Goal: Find specific page/section: Find specific page/section

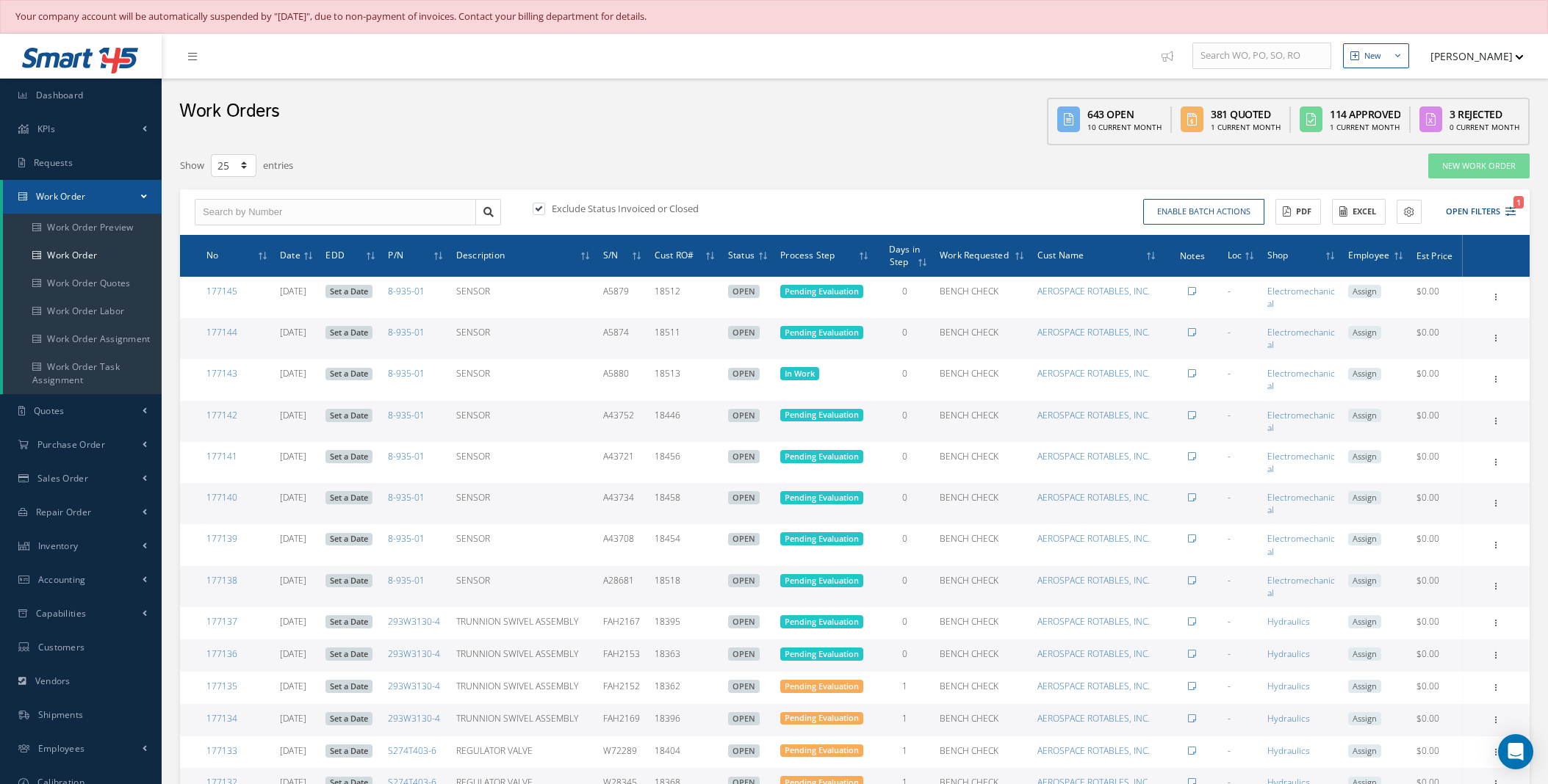
select select "25"
click at [127, 443] on link "Purchase Order" at bounding box center [81, 444] width 162 height 33
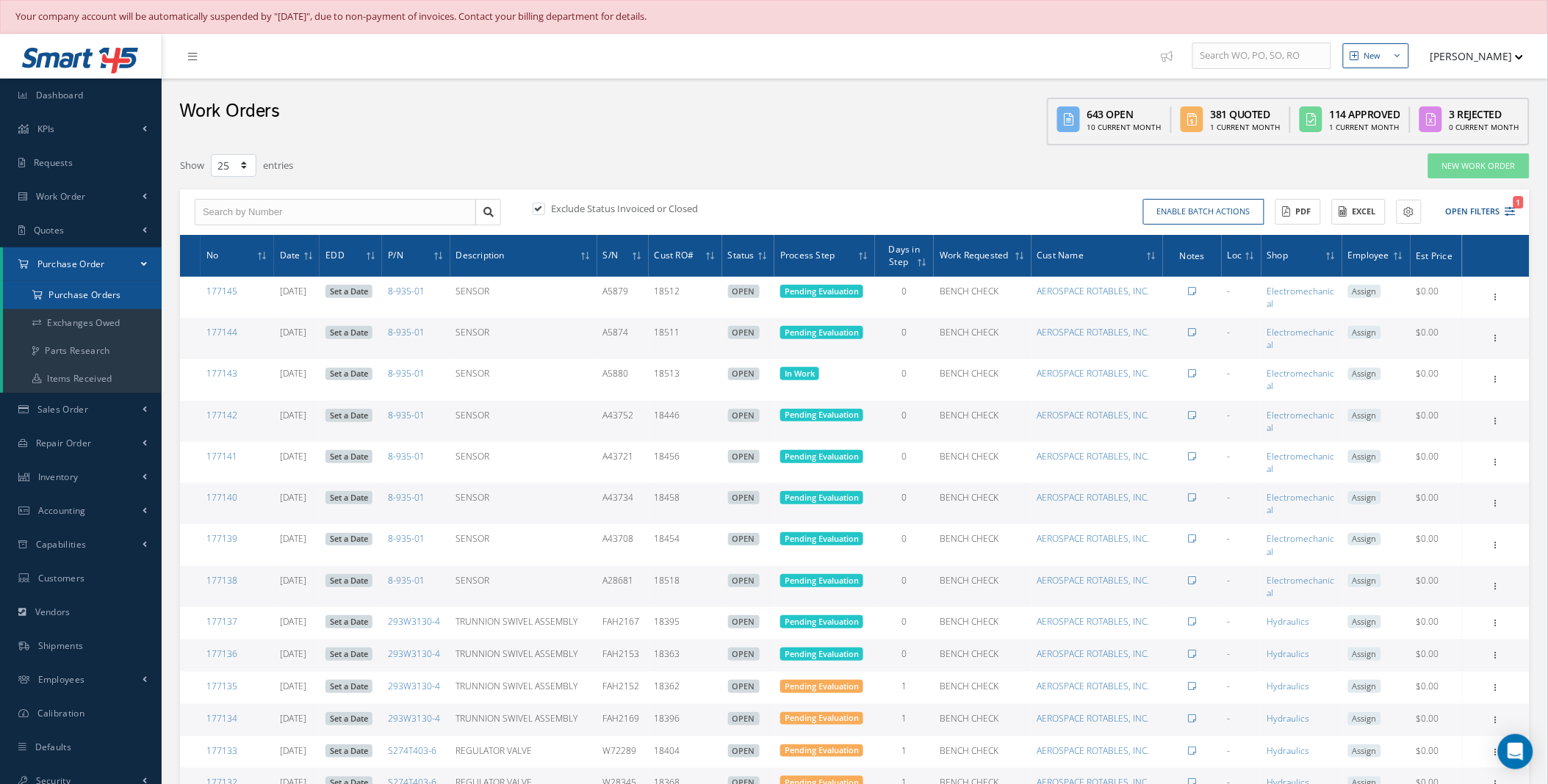
click at [109, 295] on a=1&status_id=2&status_id=3&status_id=5&collapsedFilters"] "Purchase Orders" at bounding box center [83, 295] width 158 height 28
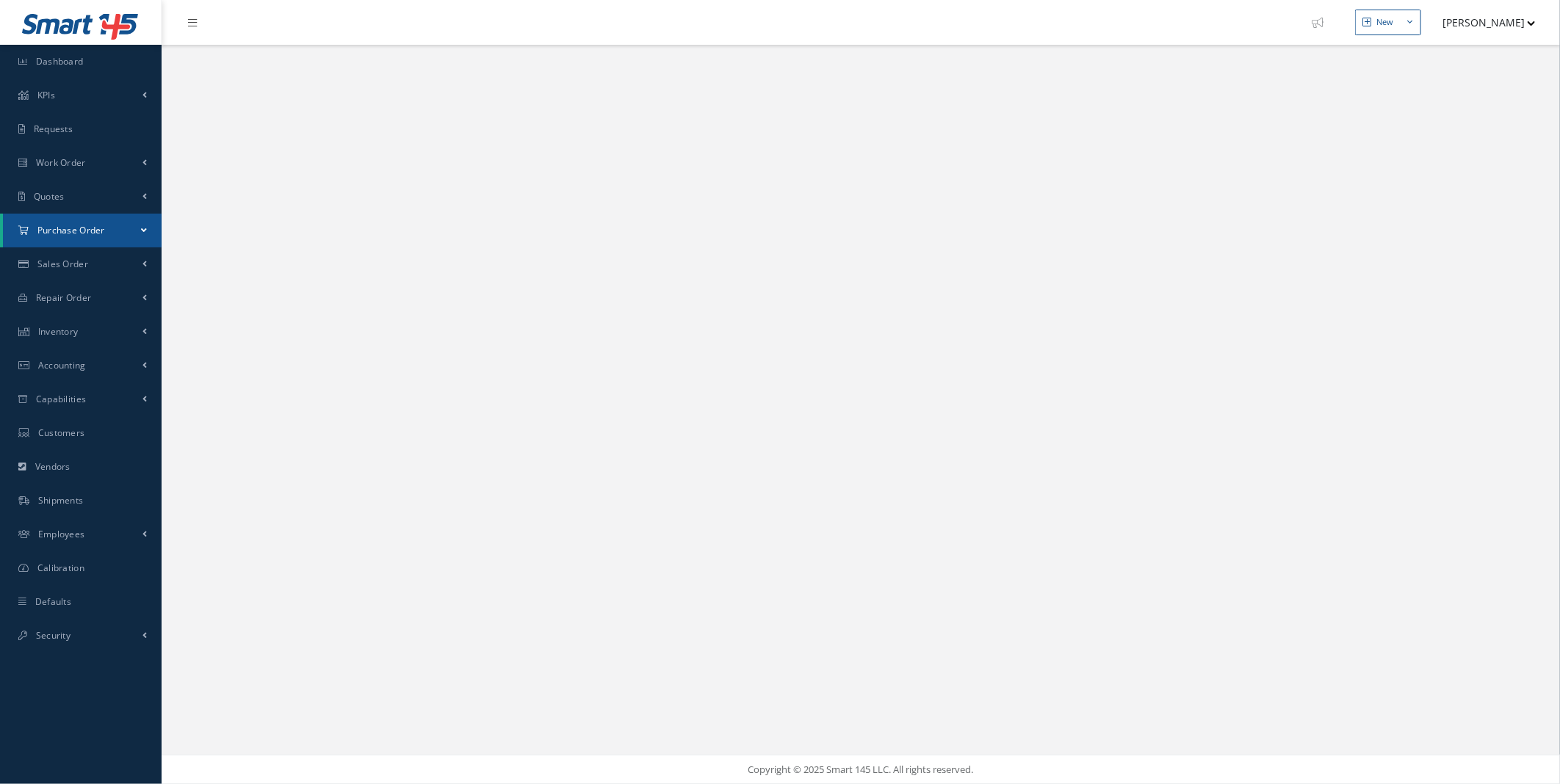
select select "25"
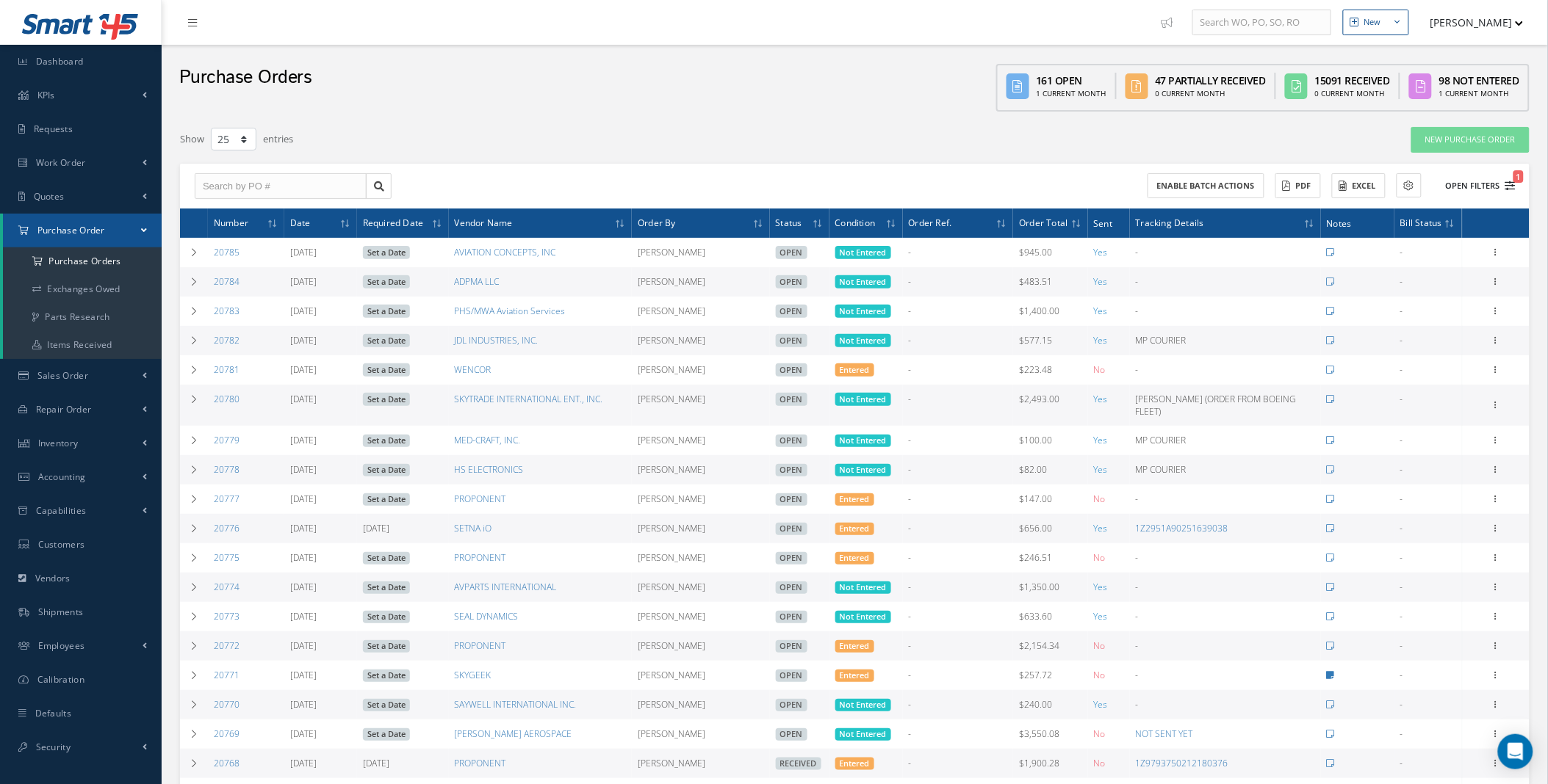
click at [1474, 188] on button "Open Filters 1" at bounding box center [1474, 186] width 83 height 24
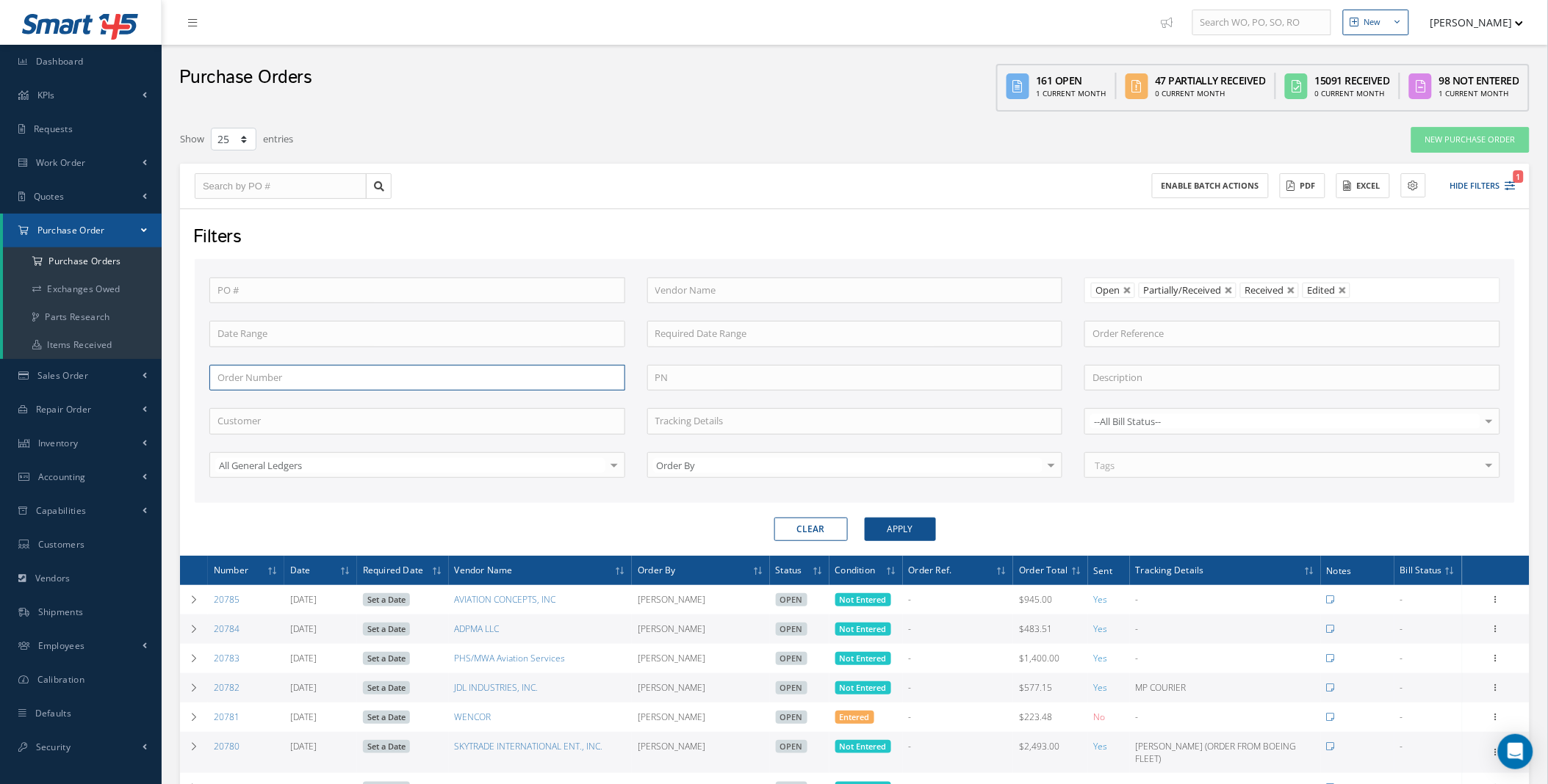
click at [238, 370] on input "text" at bounding box center [417, 378] width 416 height 26
paste input "176945"
type input "176945"
click at [864, 518] on button "Apply" at bounding box center [899, 529] width 71 height 24
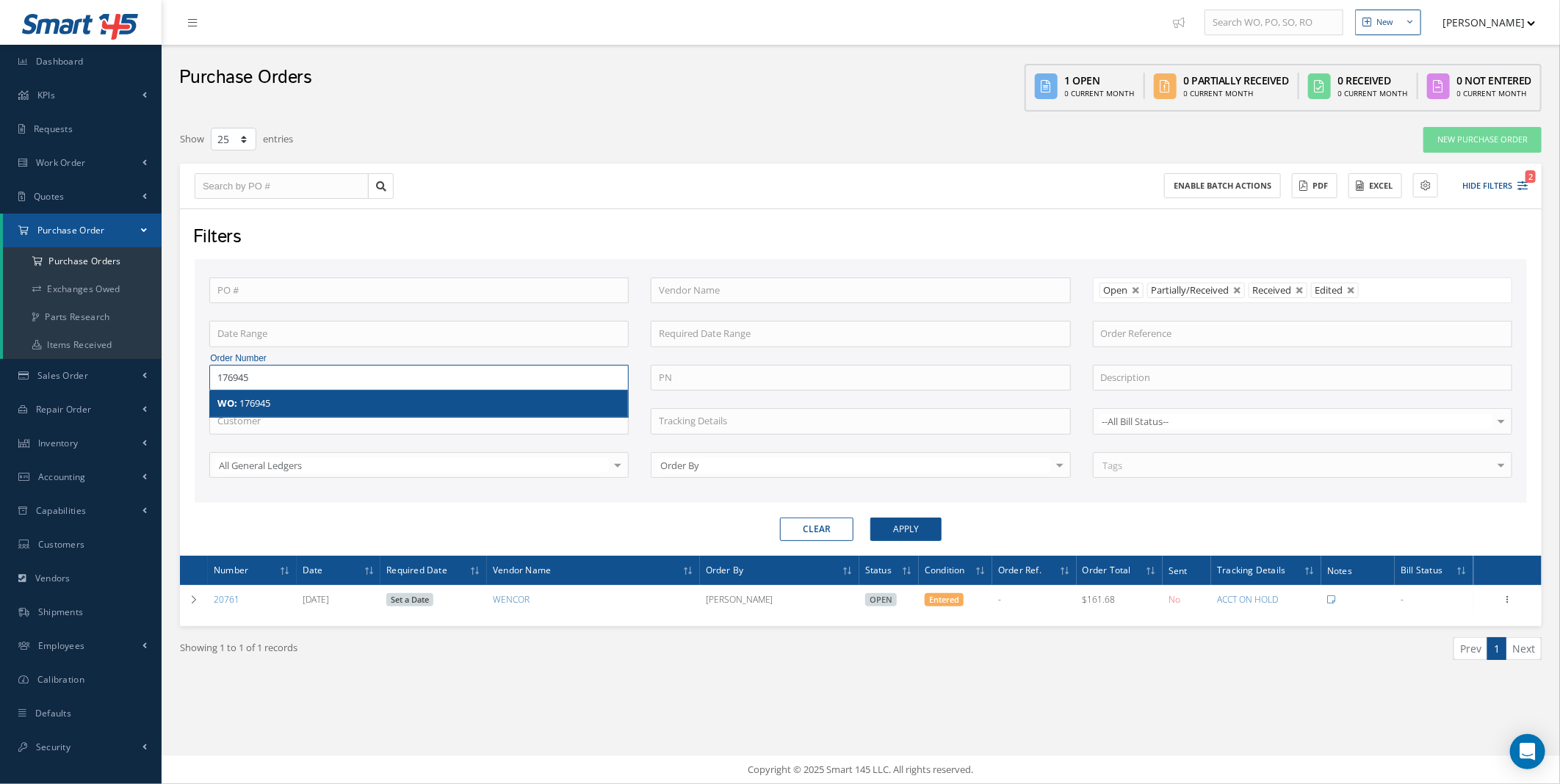
drag, startPoint x: 266, startPoint y: 379, endPoint x: 167, endPoint y: 372, distance: 99.2
click at [167, 372] on div "New New Work Order New Purchase Order New Customer Quote New Sales Order New Re…" at bounding box center [861, 392] width 1398 height 784
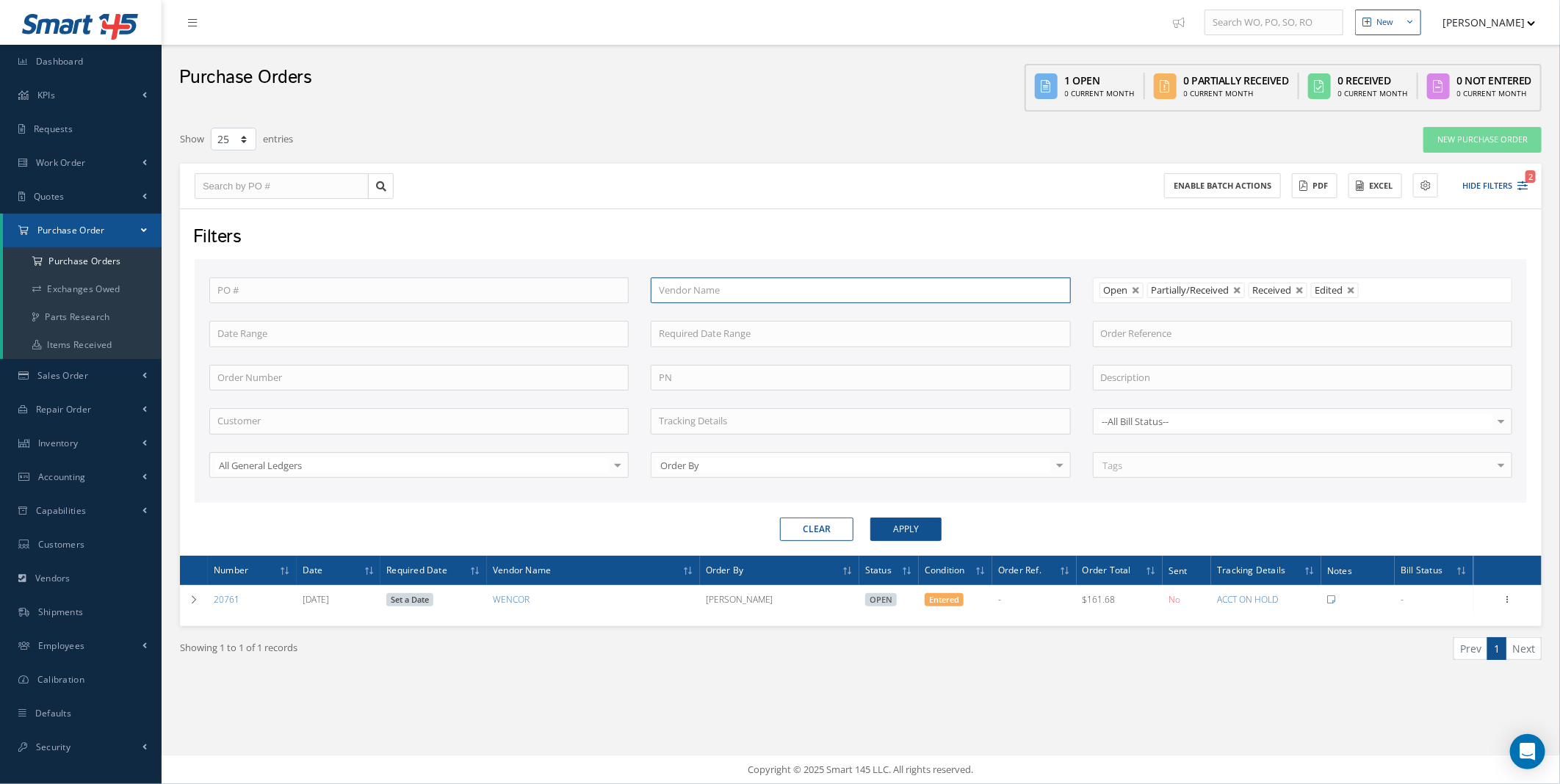
click at [718, 288] on input "text" at bounding box center [860, 291] width 419 height 26
type input "wencor"
click at [871, 518] on button "Apply" at bounding box center [906, 529] width 71 height 24
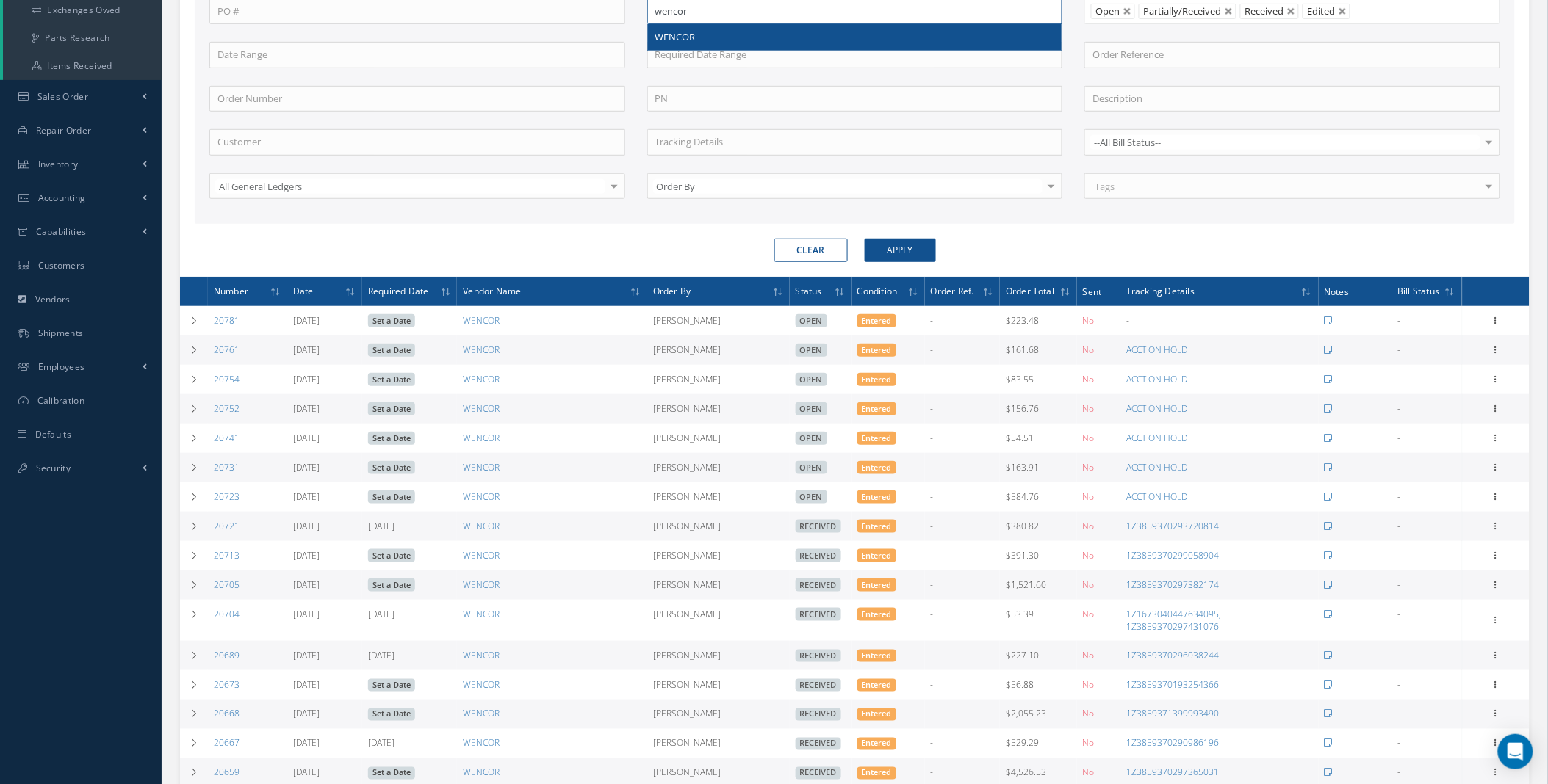
scroll to position [544, 0]
